Goal: Task Accomplishment & Management: Use online tool/utility

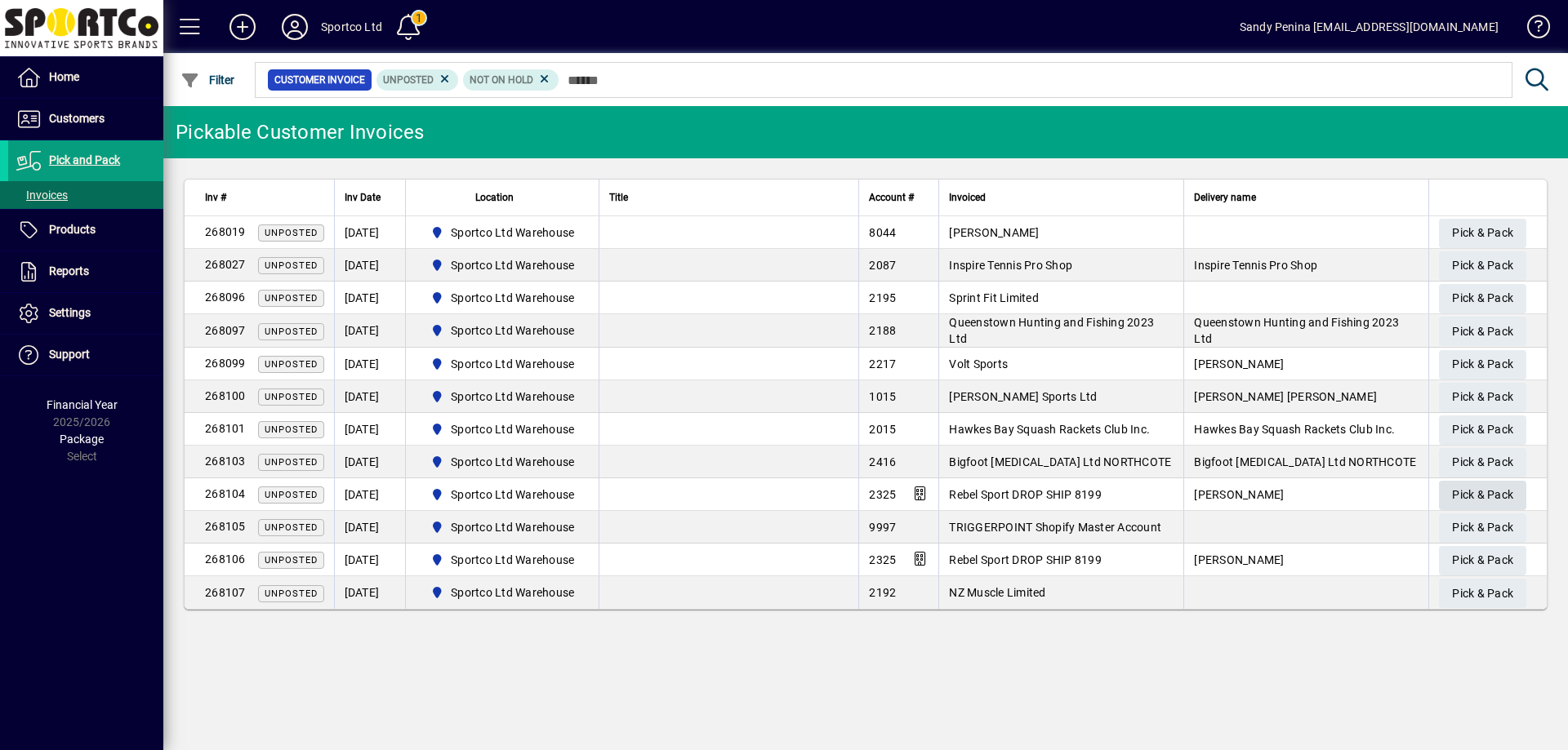
click at [1499, 492] on span "Pick & Pack" at bounding box center [1483, 495] width 62 height 27
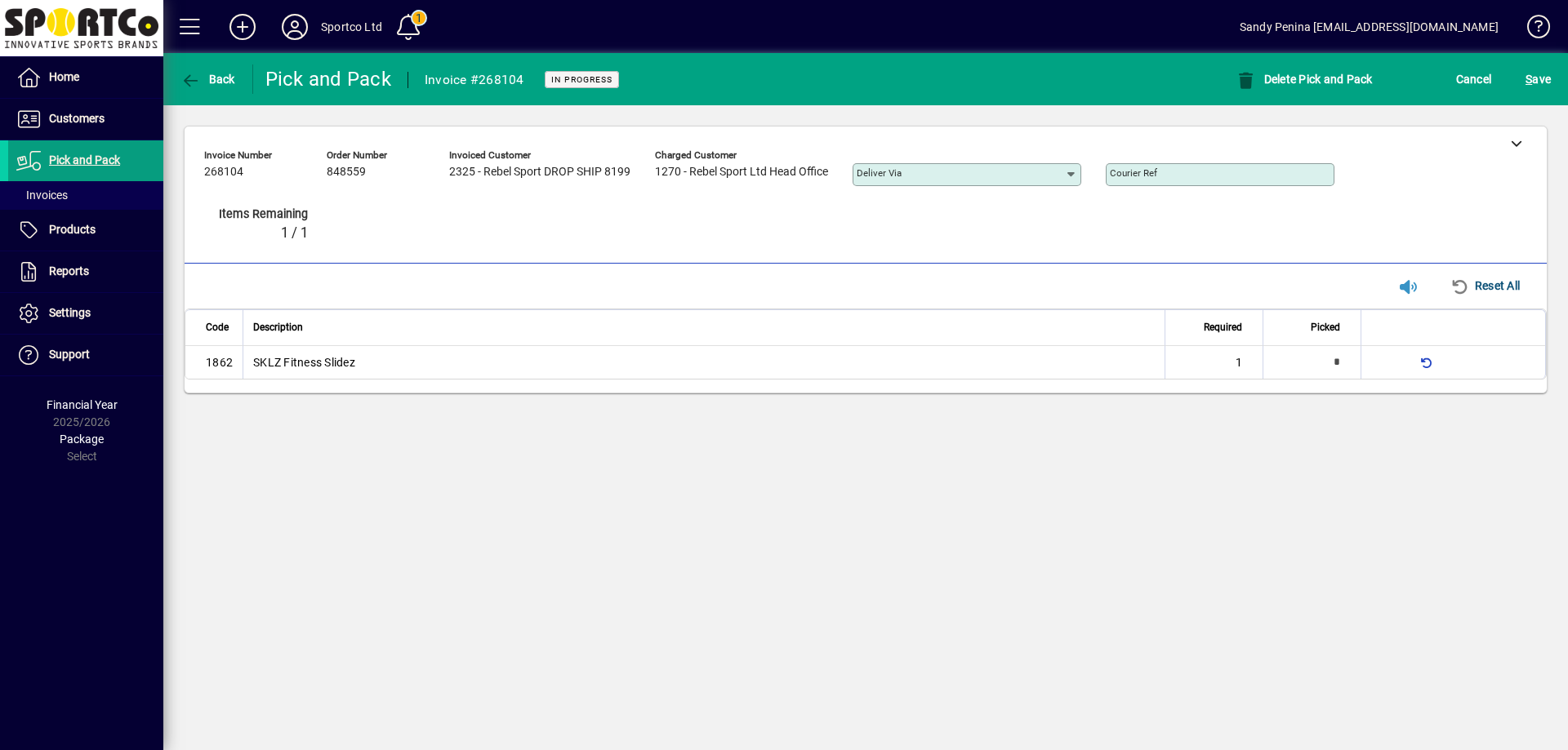
type input "*"
click at [1536, 83] on span "S ave" at bounding box center [1539, 79] width 26 height 26
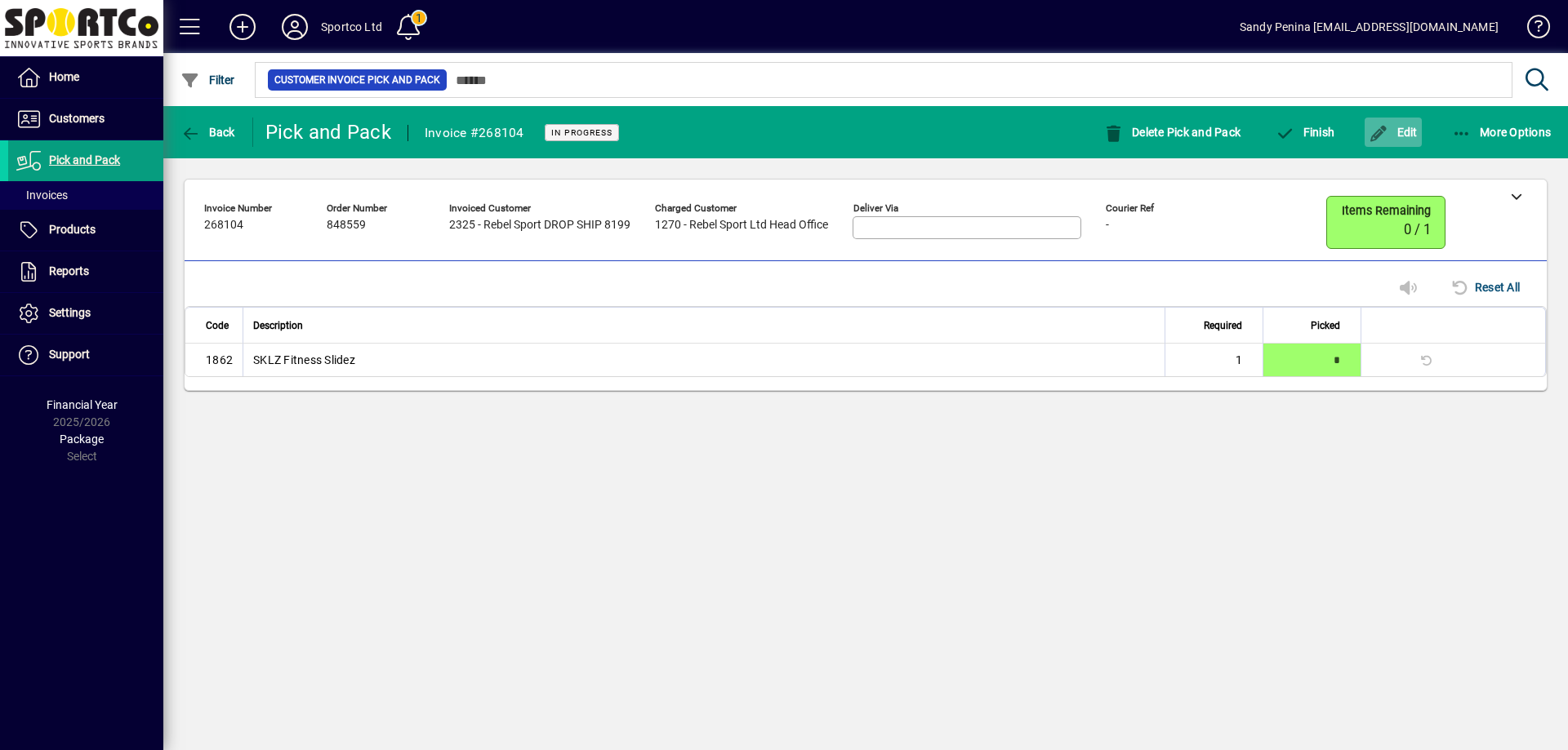
click at [1379, 138] on icon "button" at bounding box center [1379, 133] width 21 height 16
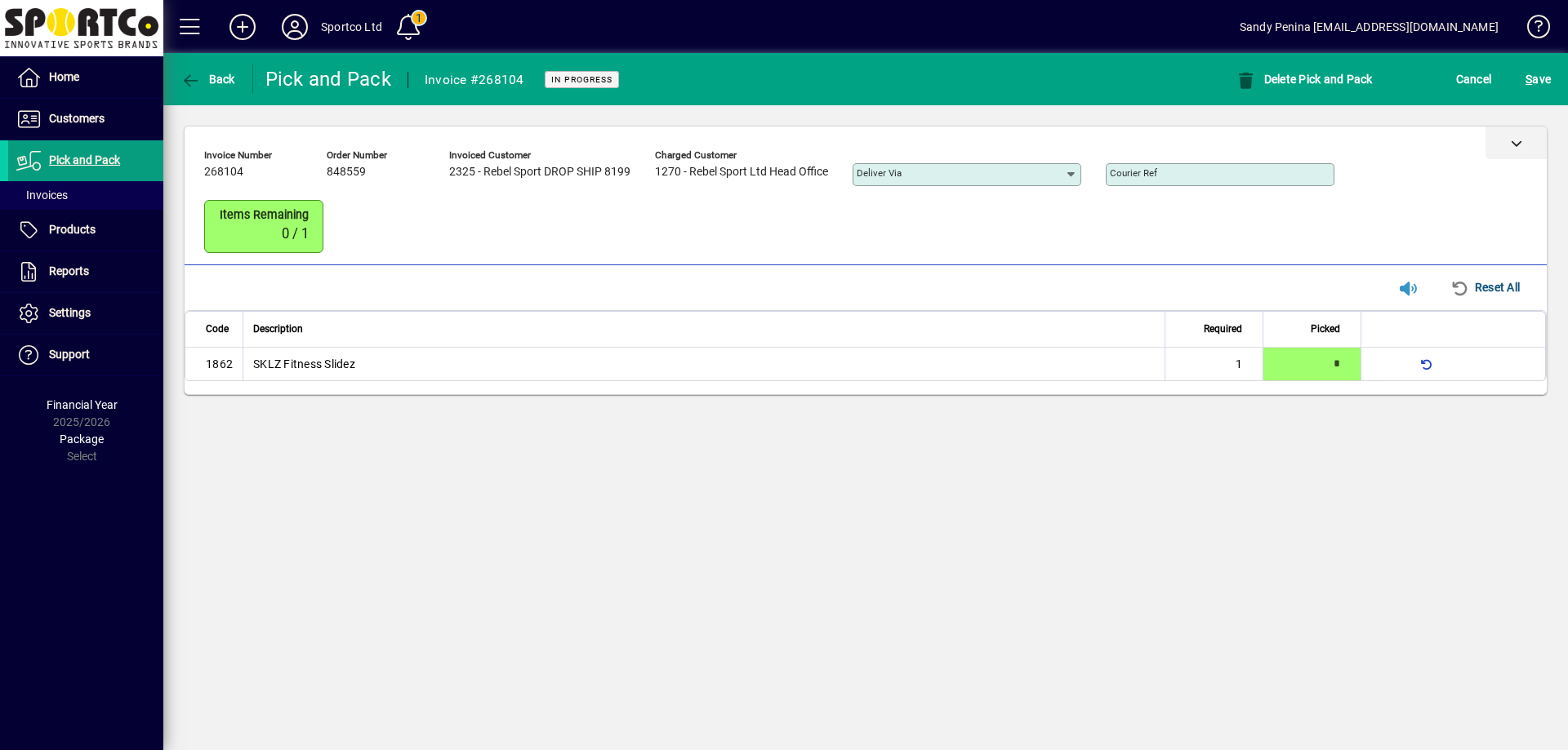
click at [1509, 139] on div at bounding box center [1517, 143] width 62 height 32
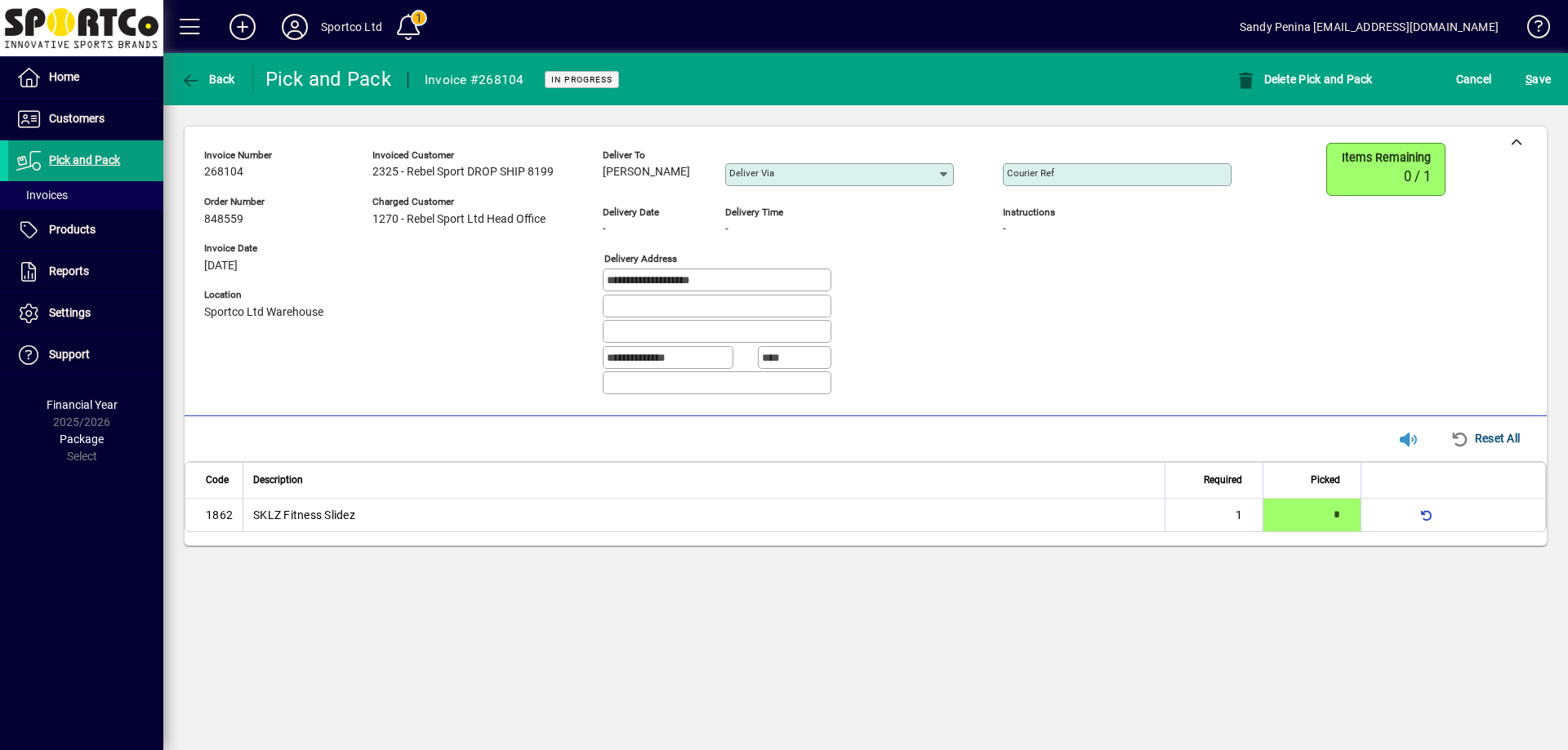
drag, startPoint x: 601, startPoint y: 176, endPoint x: 664, endPoint y: 191, distance: 64.8
click at [664, 191] on div "**********" at bounding box center [730, 275] width 1052 height 266
copy span "Joyce Qian"
drag, startPoint x: 746, startPoint y: 281, endPoint x: 508, endPoint y: 303, distance: 239.0
click at [496, 305] on div "**********" at bounding box center [730, 275] width 1052 height 266
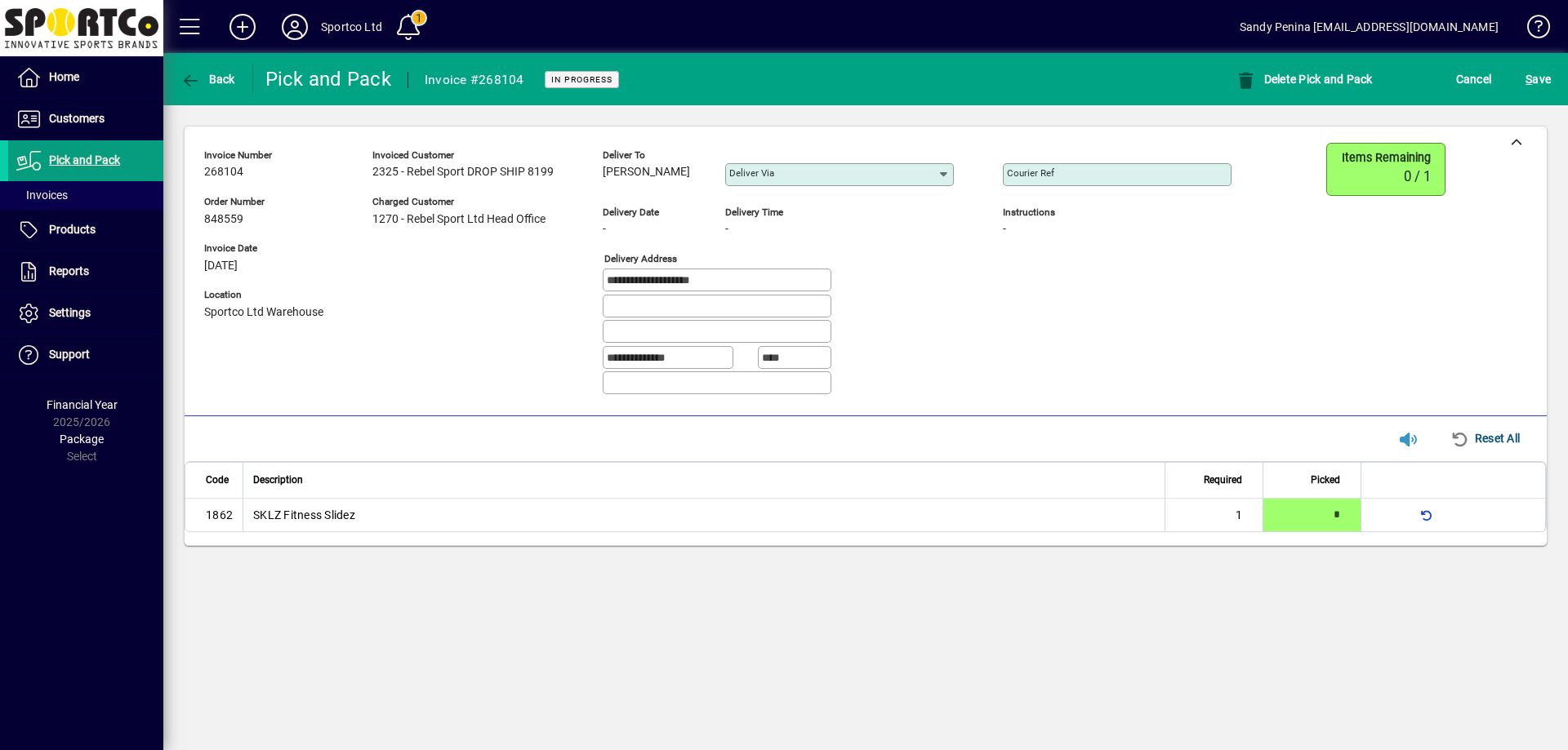
click at [1121, 176] on input "Courier Ref" at bounding box center [1119, 174] width 224 height 13
paste input "**********"
type input "**********"
click at [1540, 78] on span "S ave" at bounding box center [1539, 79] width 26 height 26
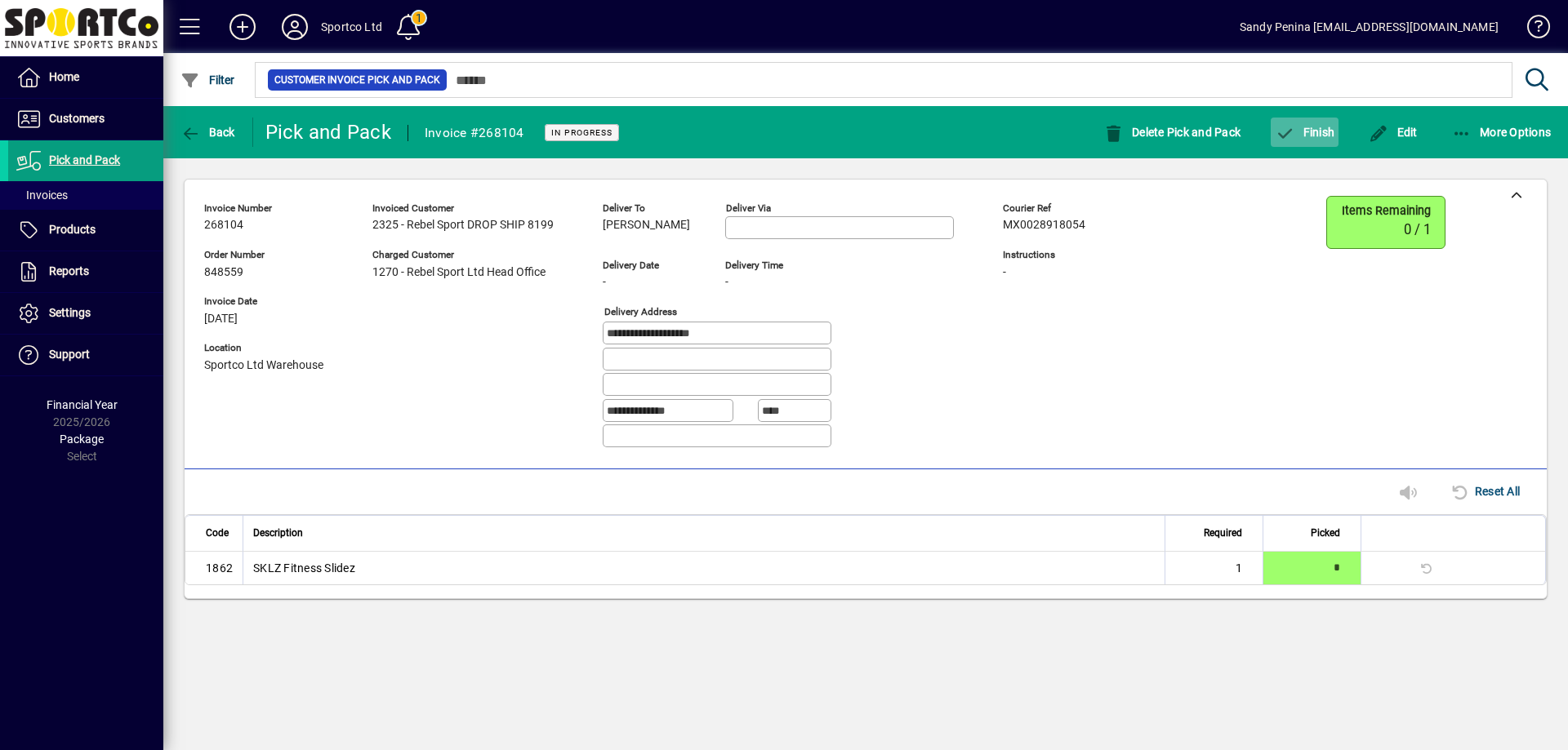
click at [1311, 126] on span "Finish" at bounding box center [1305, 132] width 60 height 13
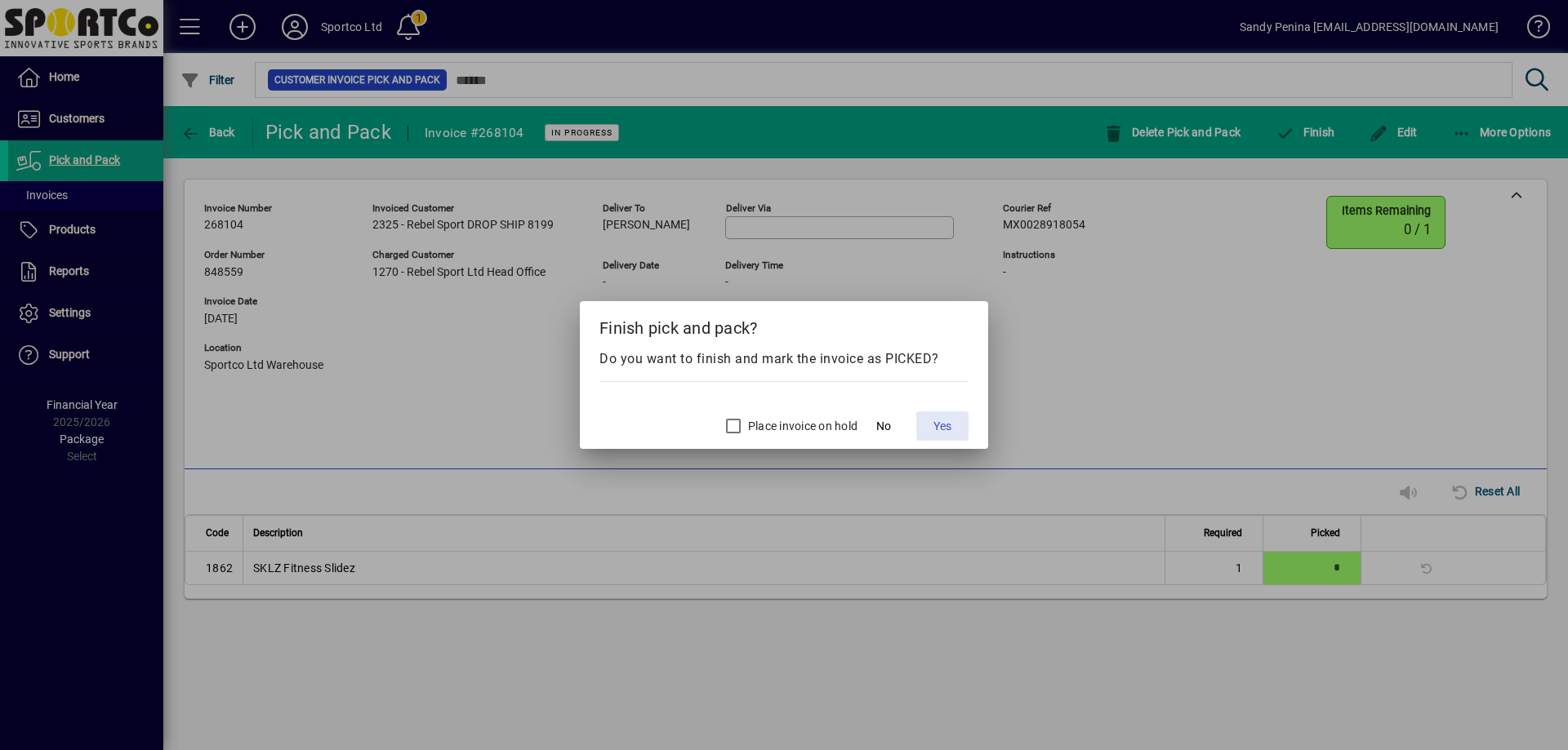
click at [928, 418] on span at bounding box center [943, 426] width 52 height 39
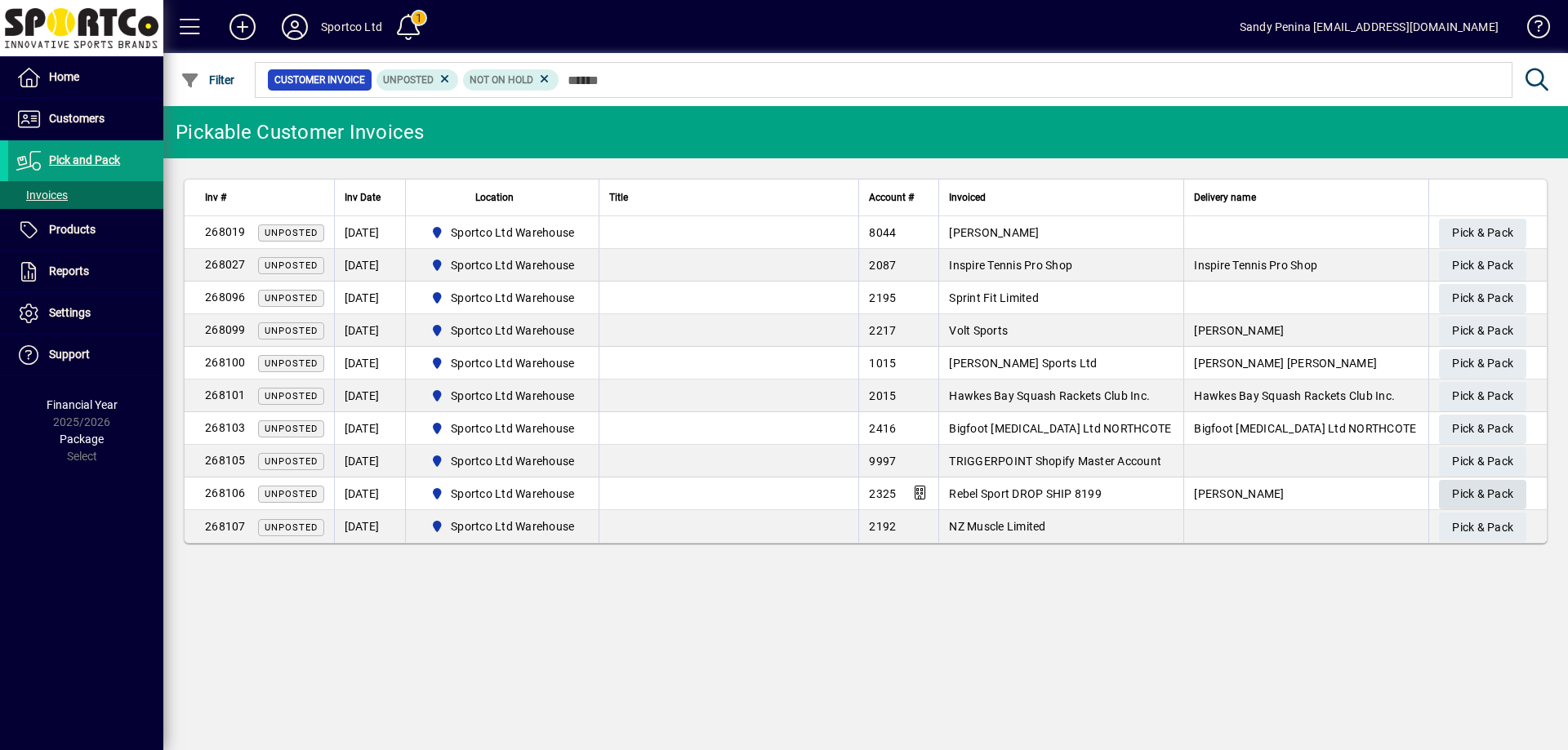
click at [1468, 500] on span "Pick & Pack" at bounding box center [1483, 495] width 62 height 27
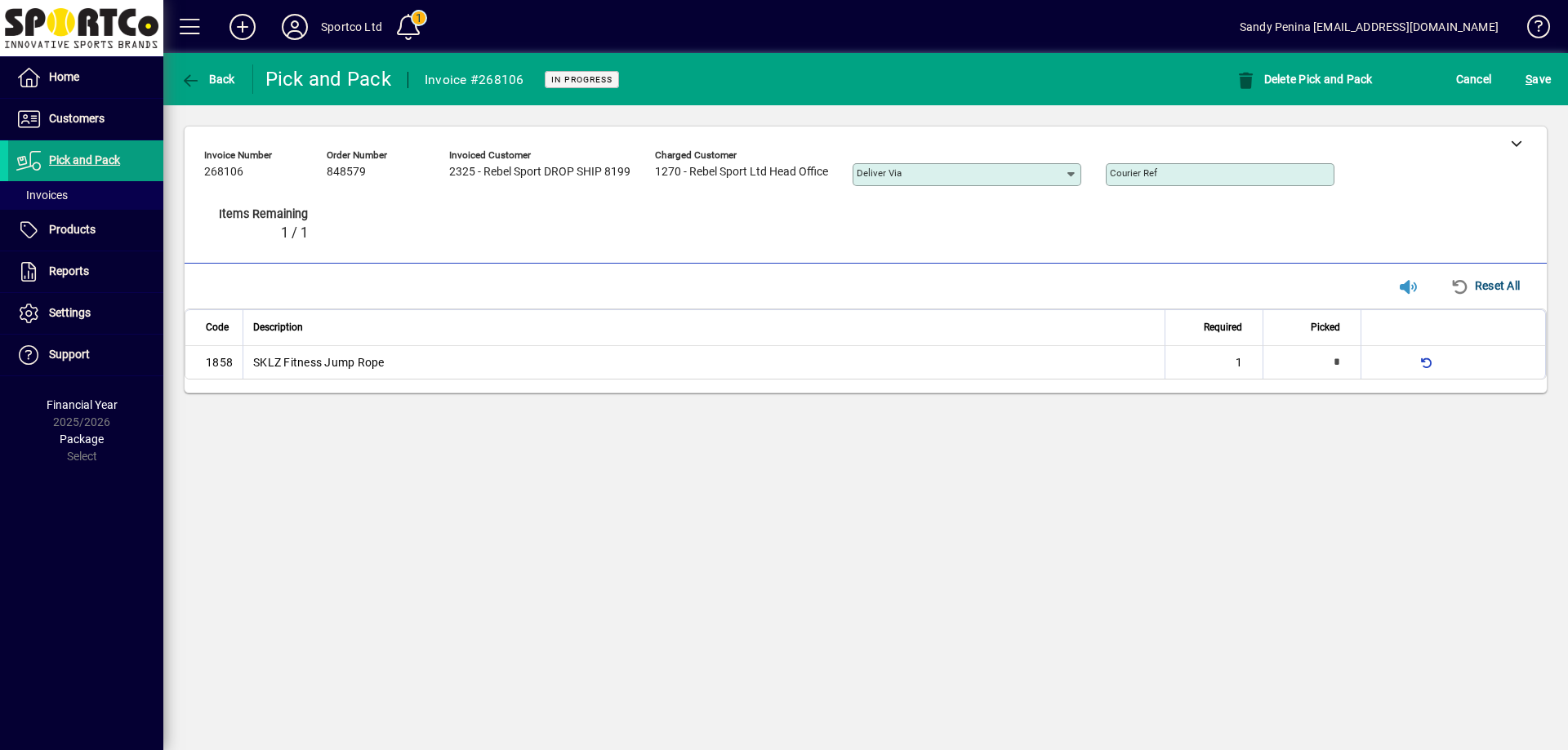
type input "*"
click at [1533, 83] on span "S ave" at bounding box center [1539, 79] width 26 height 26
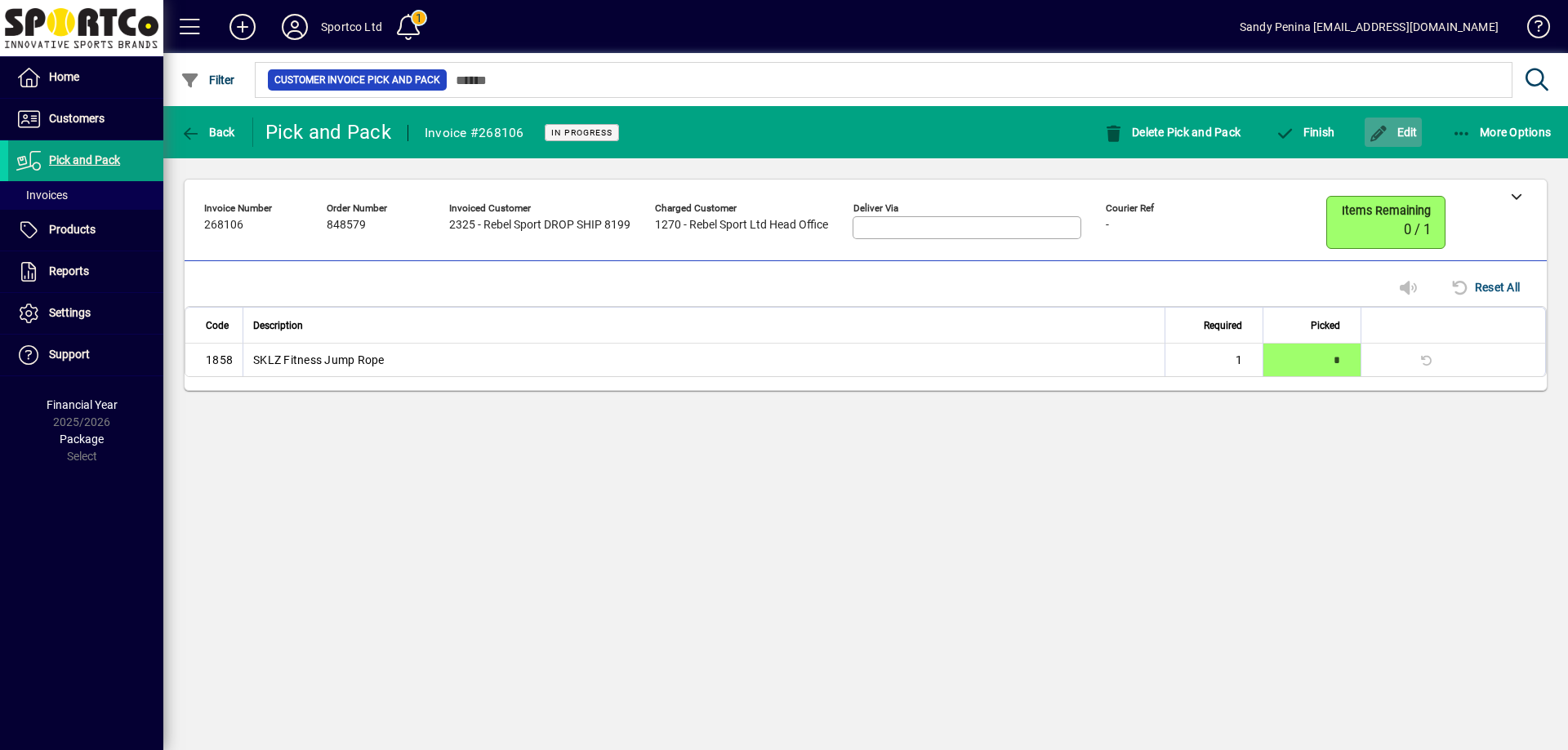
click at [1406, 129] on span "Edit" at bounding box center [1393, 132] width 49 height 13
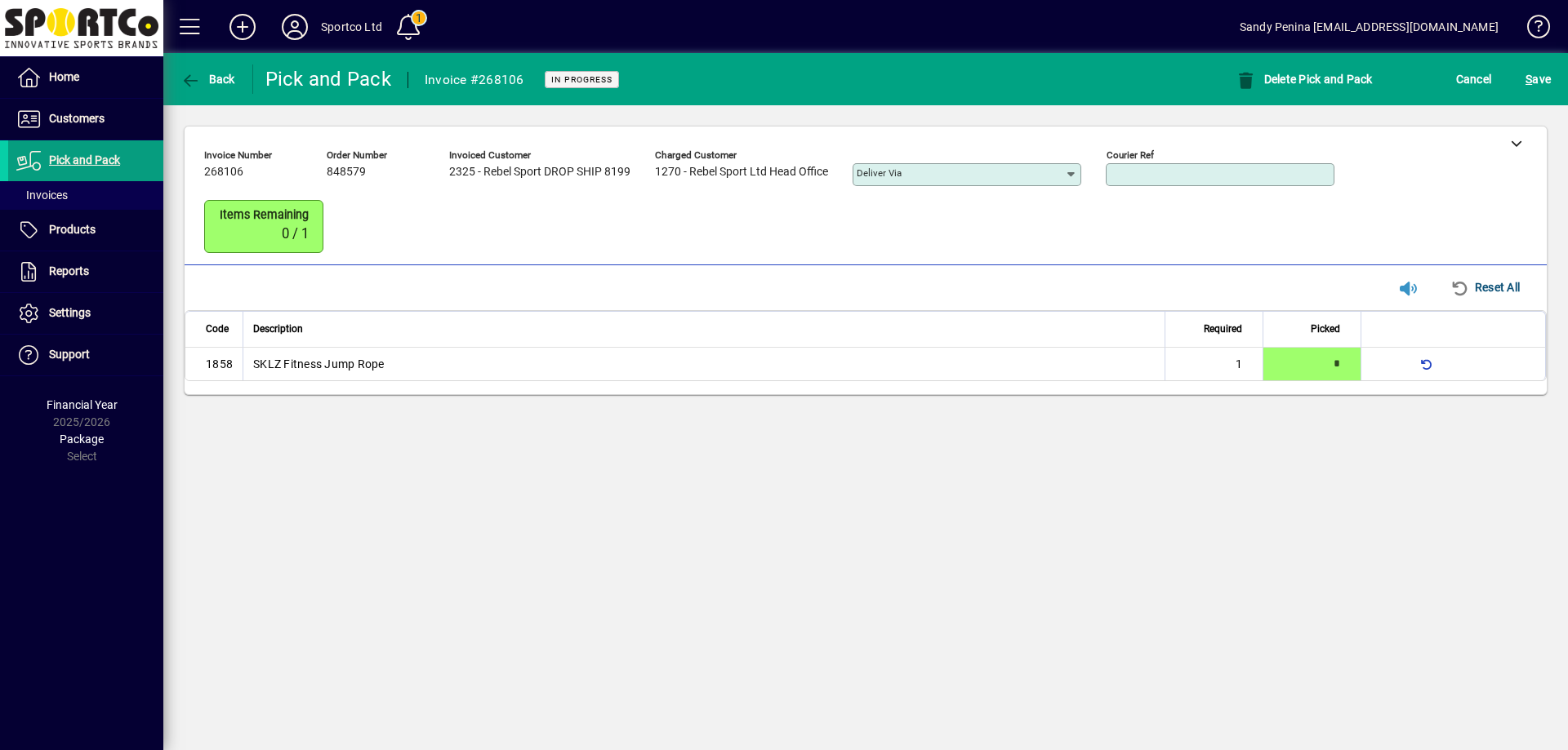
click at [1194, 173] on input "Courier Ref" at bounding box center [1222, 174] width 224 height 13
paste input "**********"
type input "**********"
click at [1541, 85] on span "S ave" at bounding box center [1539, 79] width 26 height 26
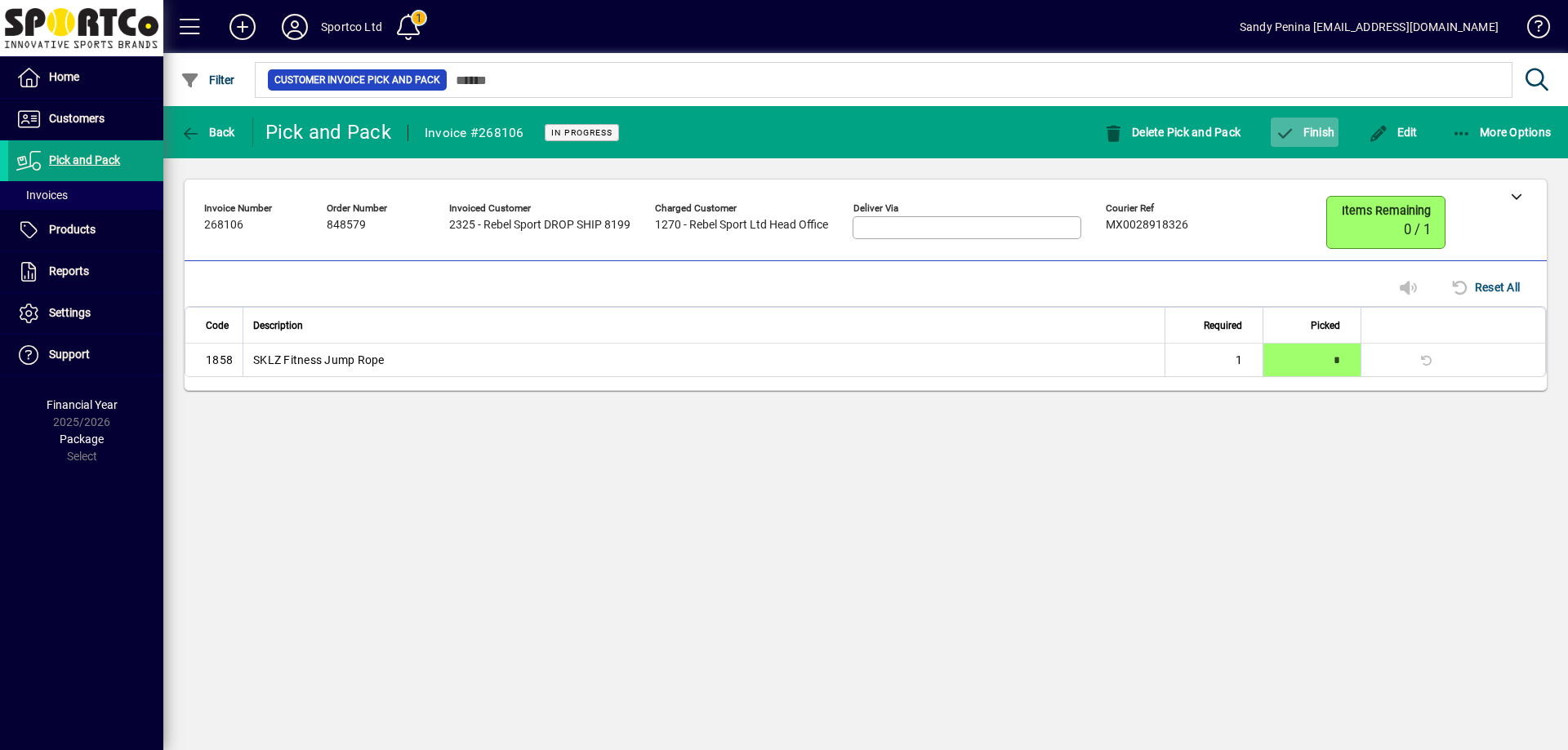
click at [1307, 132] on span "Finish" at bounding box center [1305, 132] width 60 height 13
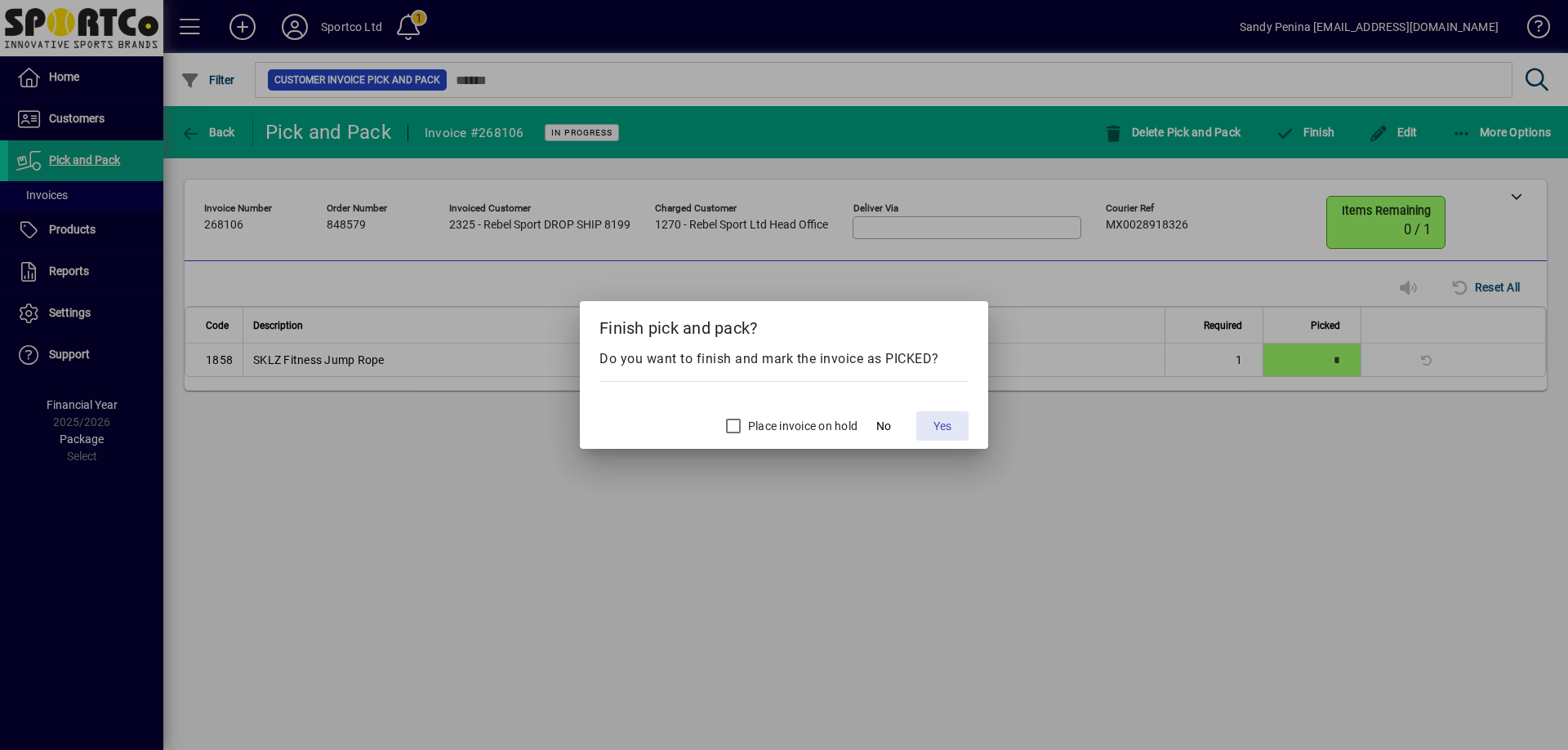
click at [931, 432] on span at bounding box center [943, 426] width 52 height 39
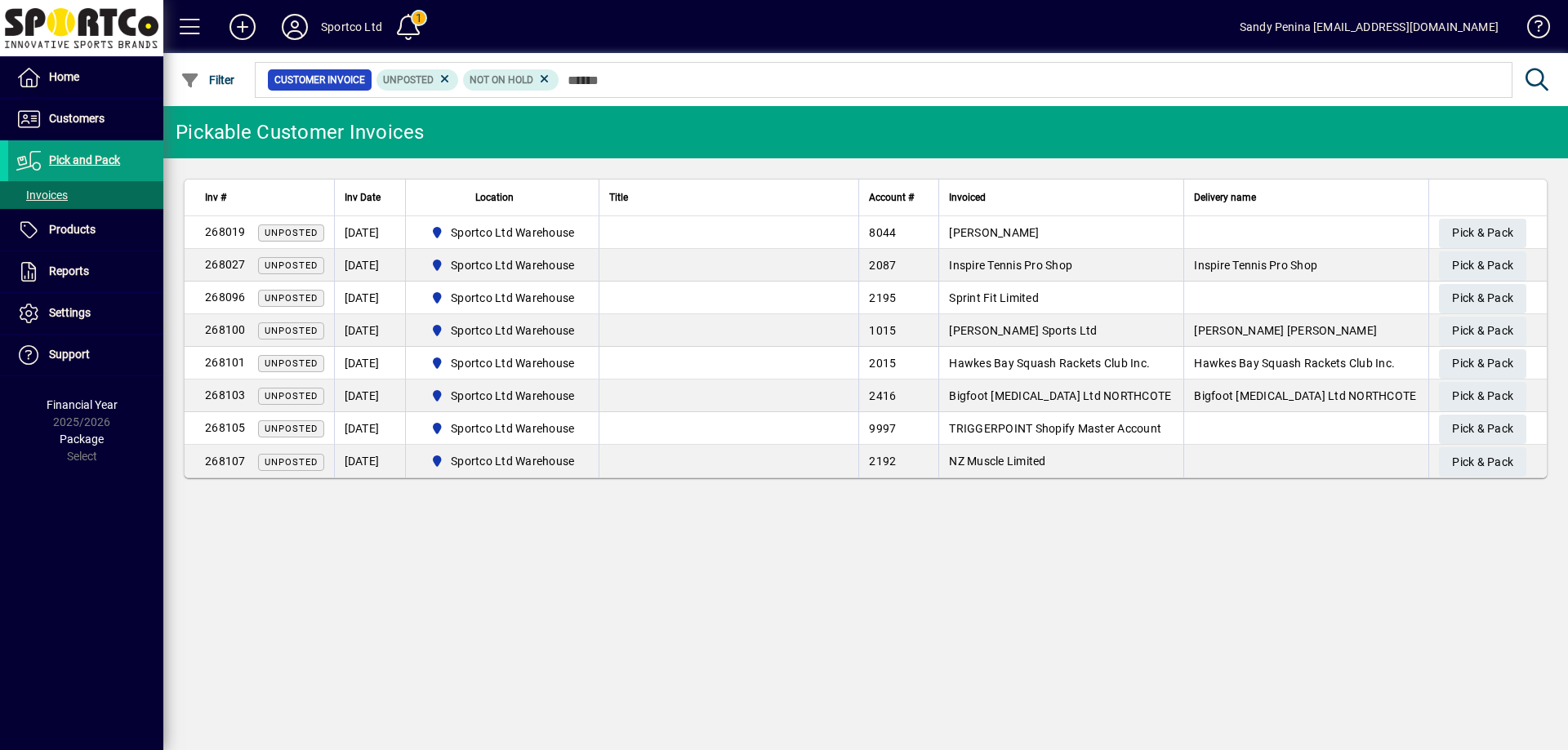
drag, startPoint x: 1076, startPoint y: 126, endPoint x: 943, endPoint y: 613, distance: 504.8
click at [943, 613] on div "Pickable Customer Invoices Inv # Inv Date Location Title Account # Invoiced Del…" at bounding box center [866, 428] width 1405 height 644
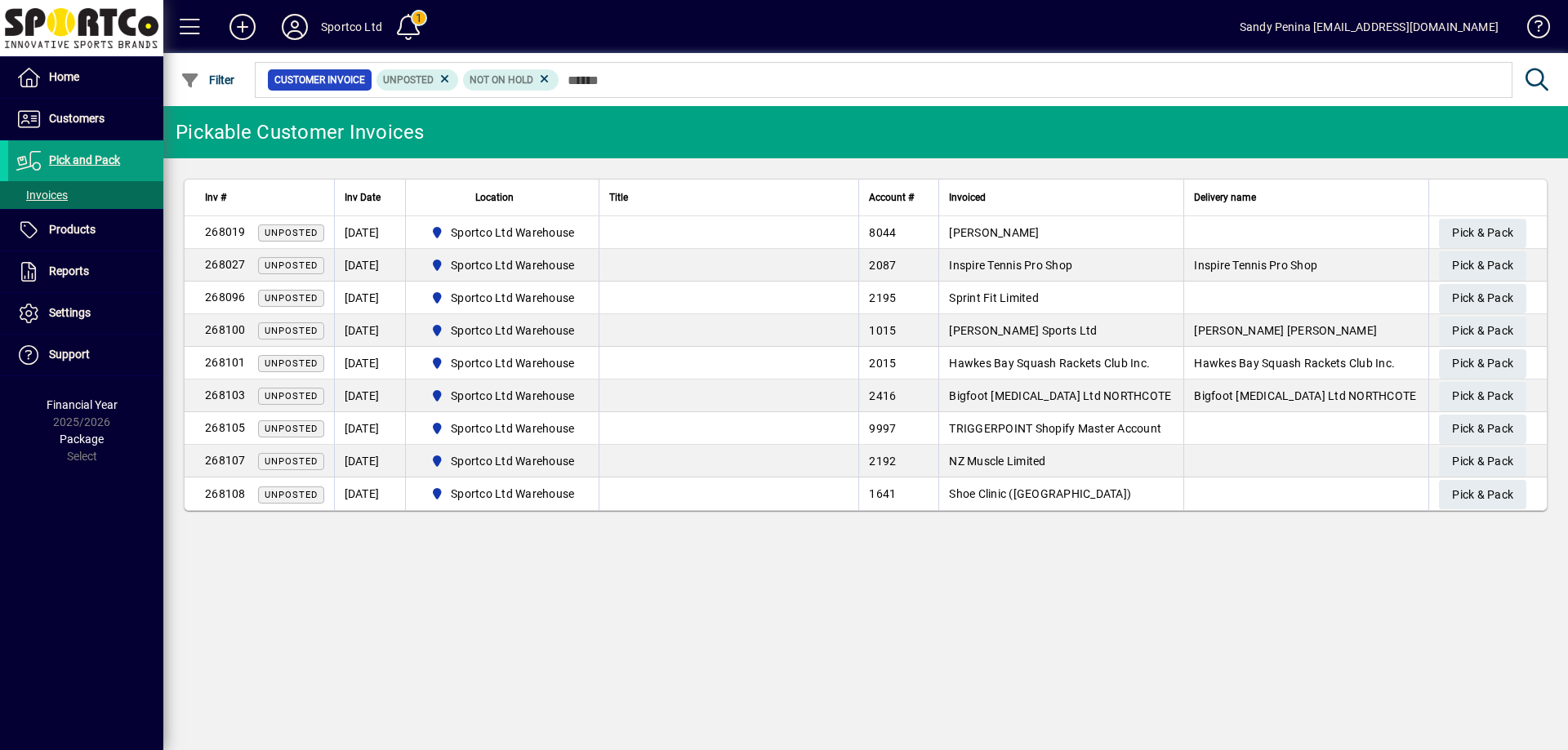
click at [287, 32] on icon at bounding box center [295, 26] width 32 height 26
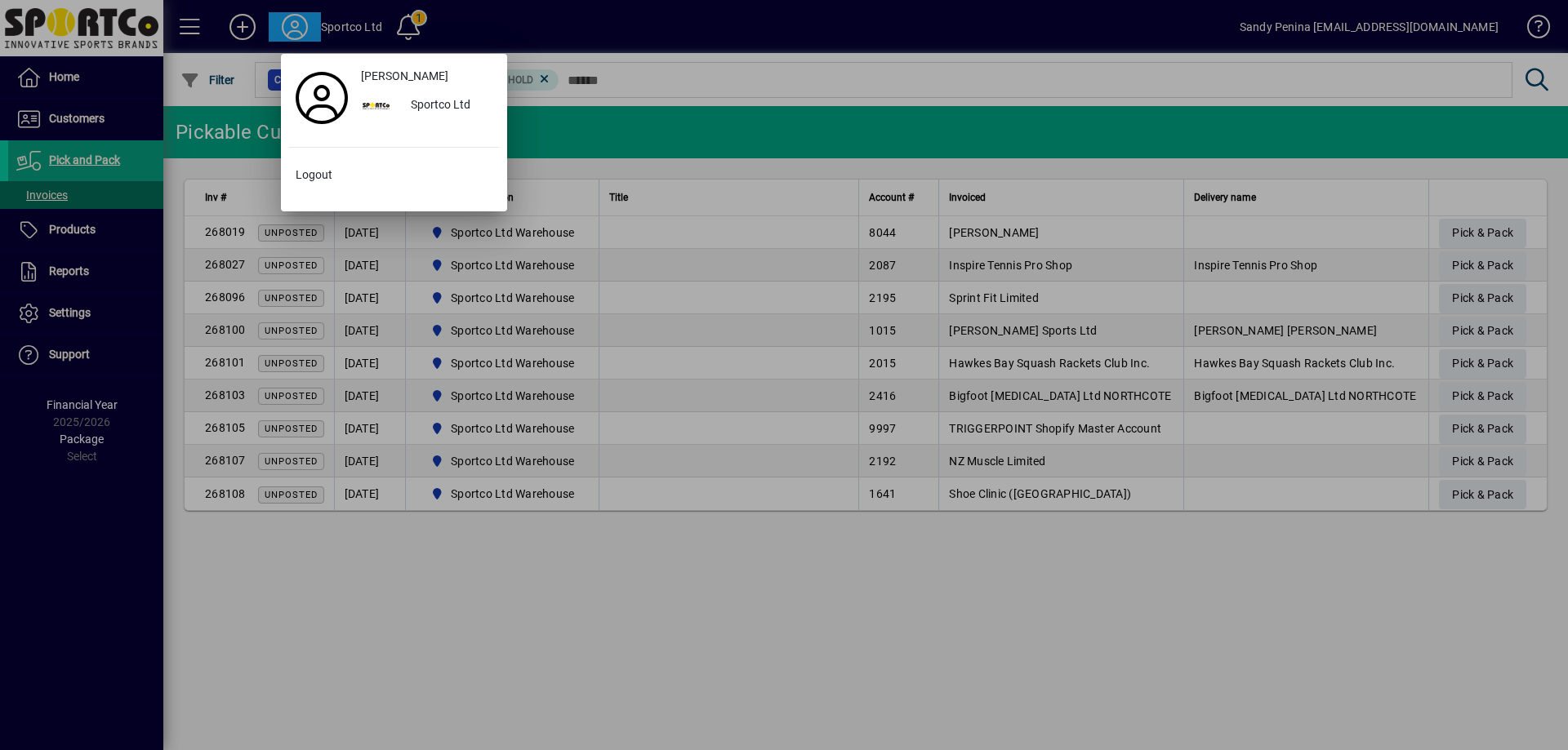
drag, startPoint x: 350, startPoint y: 171, endPoint x: 350, endPoint y: 124, distance: 47.0
click at [349, 170] on span at bounding box center [394, 176] width 210 height 39
